Goal: Obtain resource: Download file/media

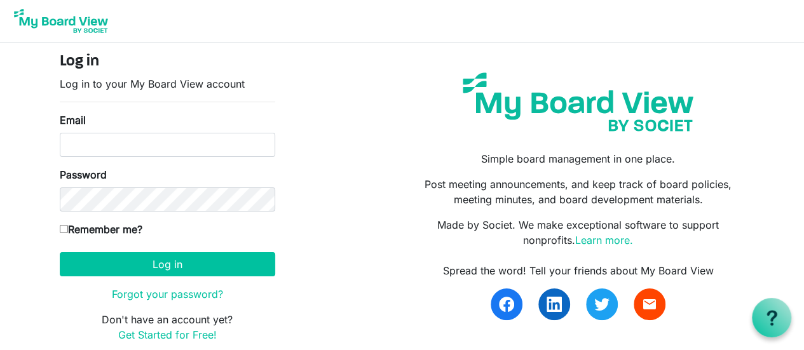
type input "[EMAIL_ADDRESS][DOMAIN_NAME]"
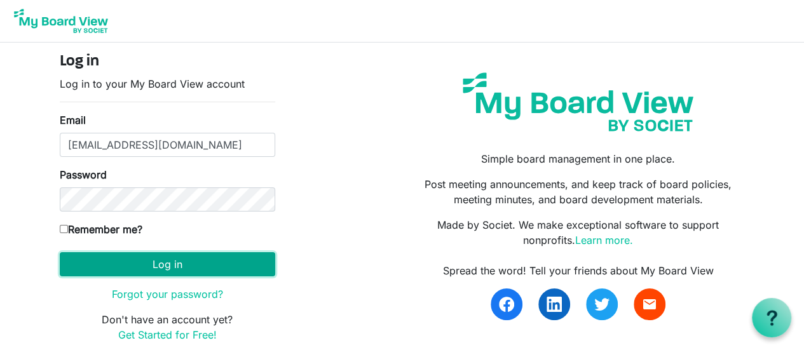
click at [118, 252] on button "Log in" at bounding box center [167, 264] width 215 height 24
click at [163, 257] on button "Log in" at bounding box center [167, 264] width 215 height 24
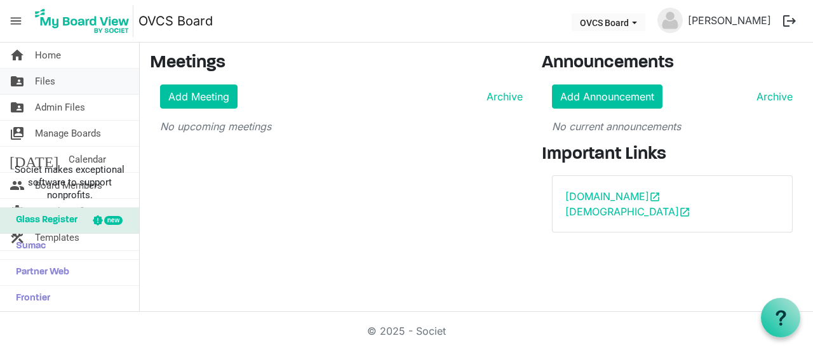
click at [48, 78] on span "Files" at bounding box center [45, 81] width 20 height 25
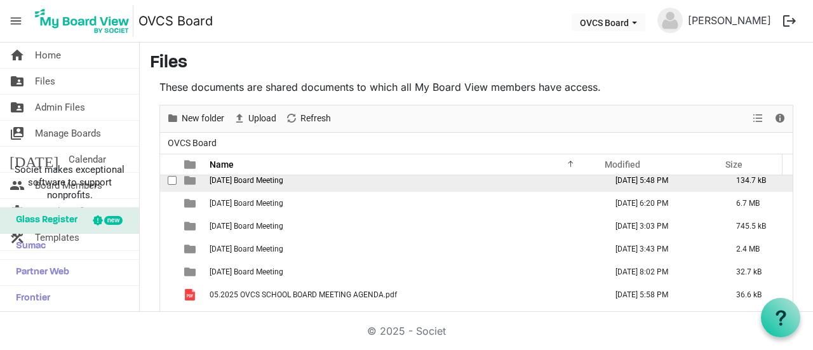
scroll to position [447, 0]
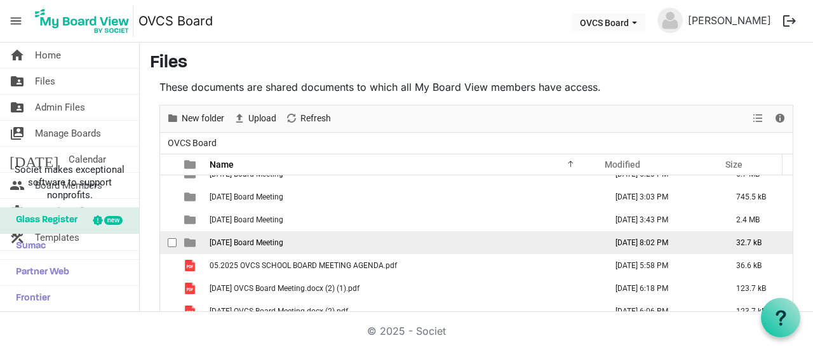
click at [252, 239] on span "[DATE] Board Meeting" at bounding box center [247, 242] width 74 height 9
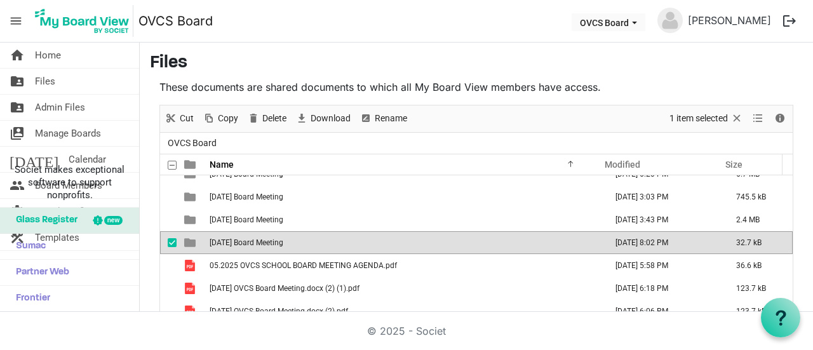
click at [252, 239] on span "2025-08-17 Board Meeting" at bounding box center [247, 242] width 74 height 9
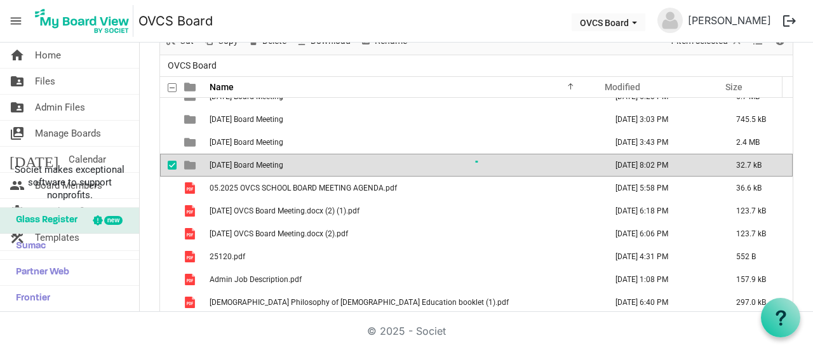
scroll to position [0, 0]
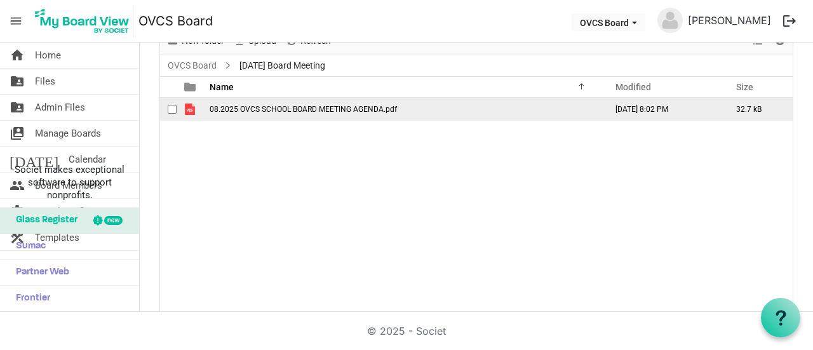
click at [281, 110] on span "08.2025 OVCS SCHOOL BOARD MEETING AGENDA.pdf" at bounding box center [303, 109] width 187 height 9
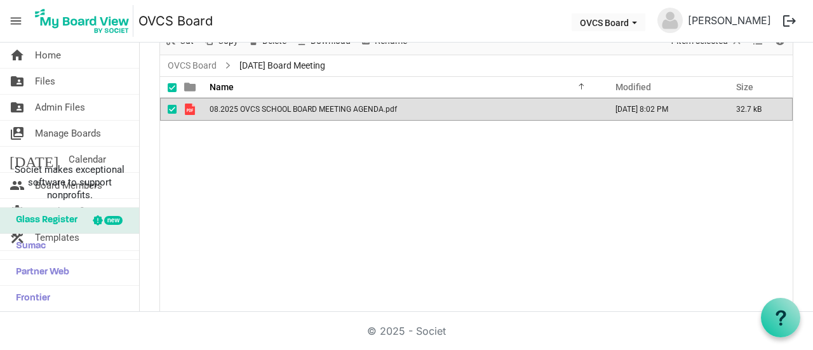
click at [281, 110] on span "08.2025 OVCS SCHOOL BOARD MEETING AGENDA.pdf" at bounding box center [303, 109] width 187 height 9
